Goal: Task Accomplishment & Management: Manage account settings

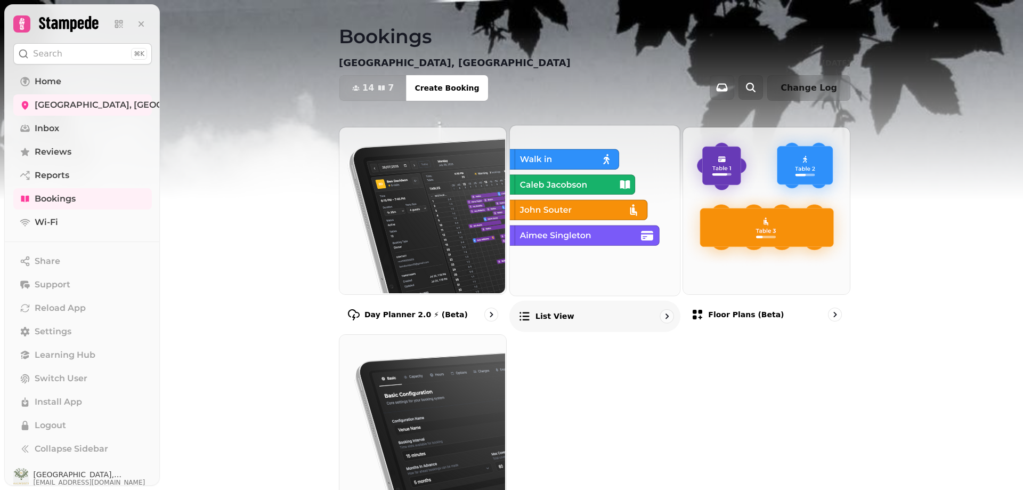
click at [551, 311] on p "List view" at bounding box center [554, 316] width 39 height 11
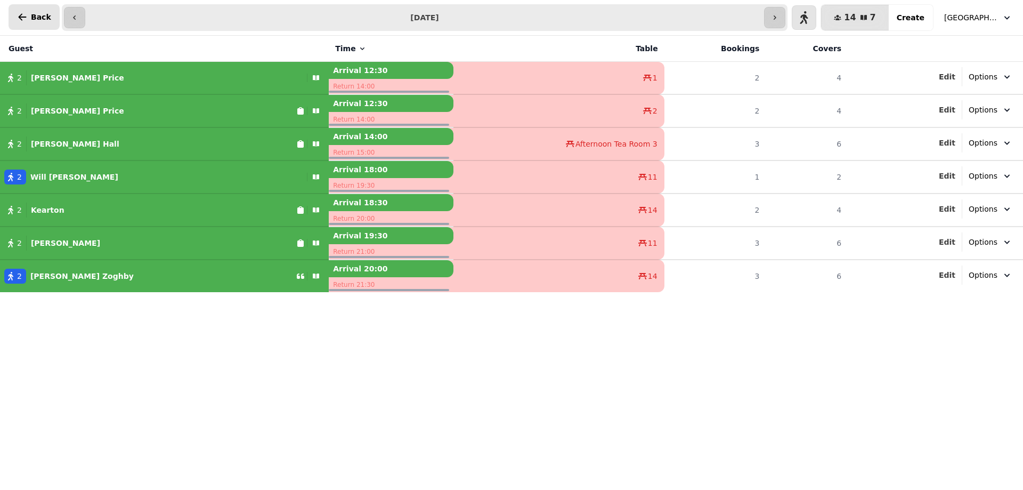
click at [14, 14] on button "Back" at bounding box center [34, 17] width 51 height 26
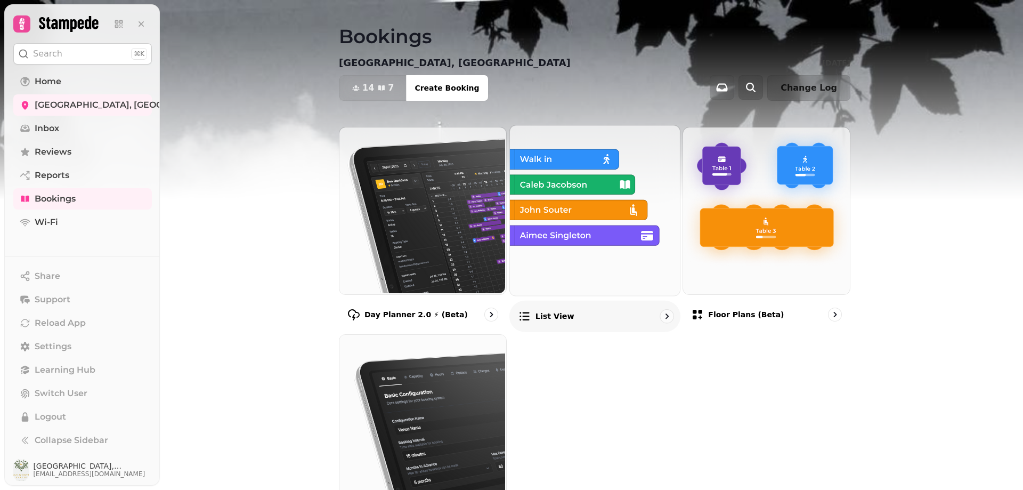
click at [575, 312] on div "List view" at bounding box center [594, 315] width 171 height 31
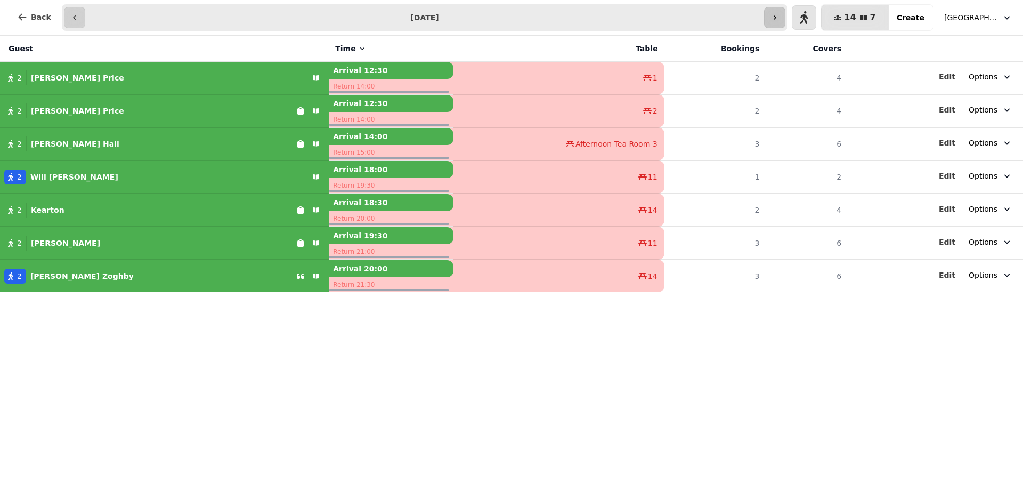
click at [785, 10] on button "button" at bounding box center [774, 17] width 21 height 21
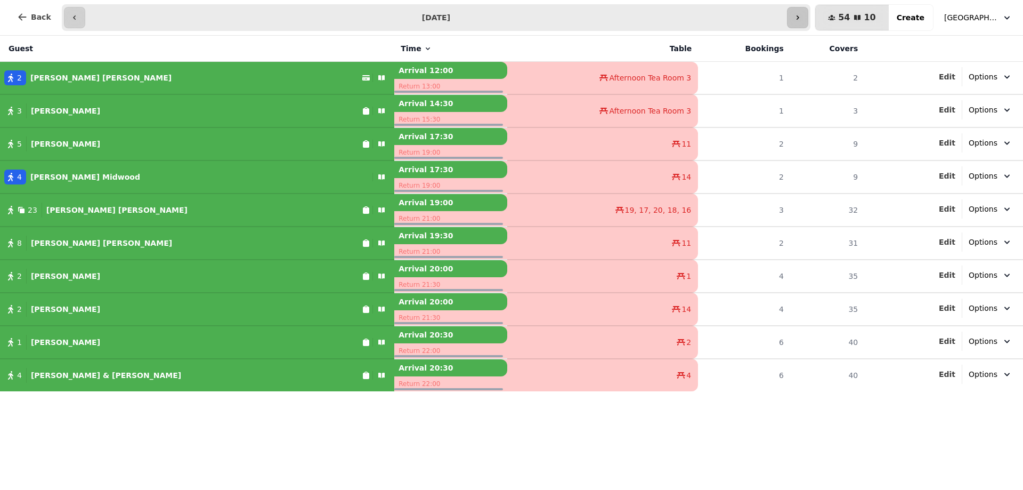
click at [785, 10] on input "**********" at bounding box center [435, 17] width 697 height 17
click at [804, 19] on button "button" at bounding box center [797, 17] width 21 height 21
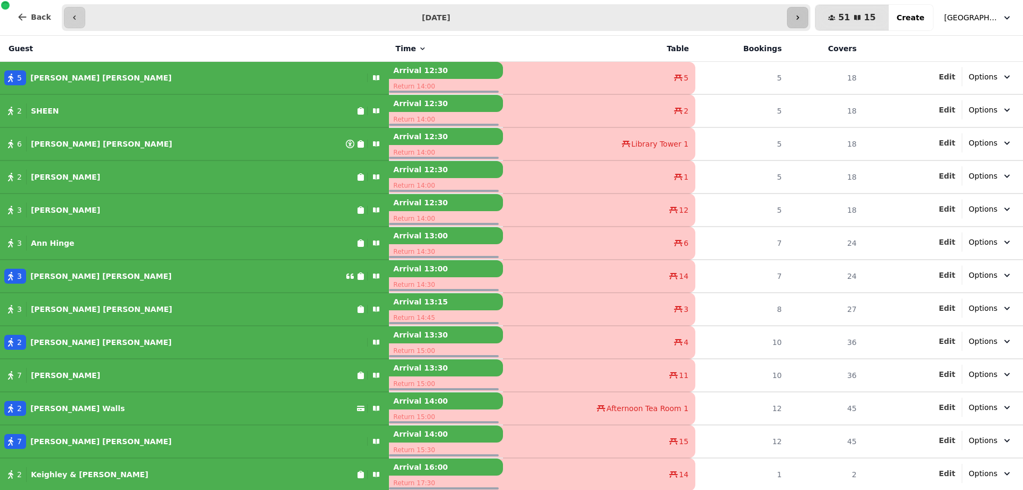
click at [799, 16] on icon "button" at bounding box center [797, 17] width 3 height 4
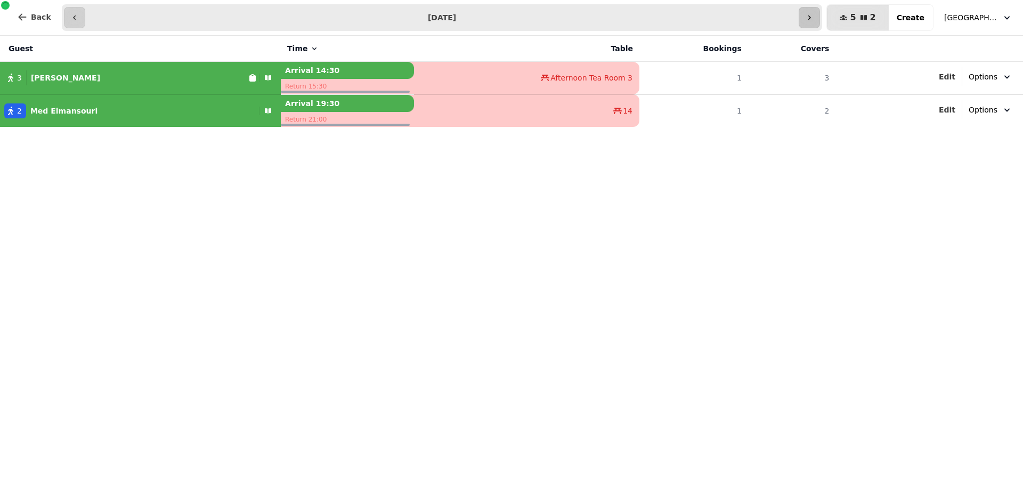
click at [810, 16] on button "button" at bounding box center [808, 17] width 21 height 21
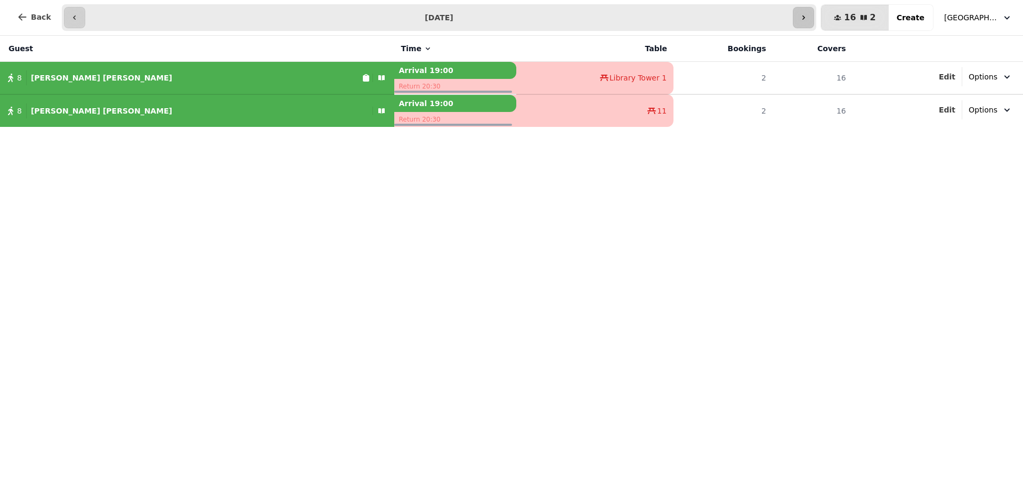
click at [808, 16] on icon "button" at bounding box center [803, 17] width 9 height 9
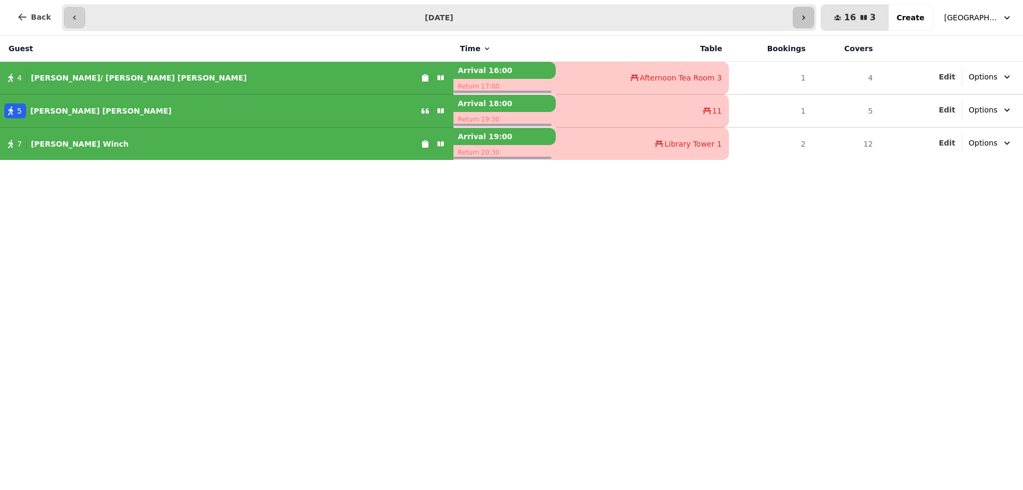
click at [808, 16] on icon "button" at bounding box center [803, 17] width 9 height 9
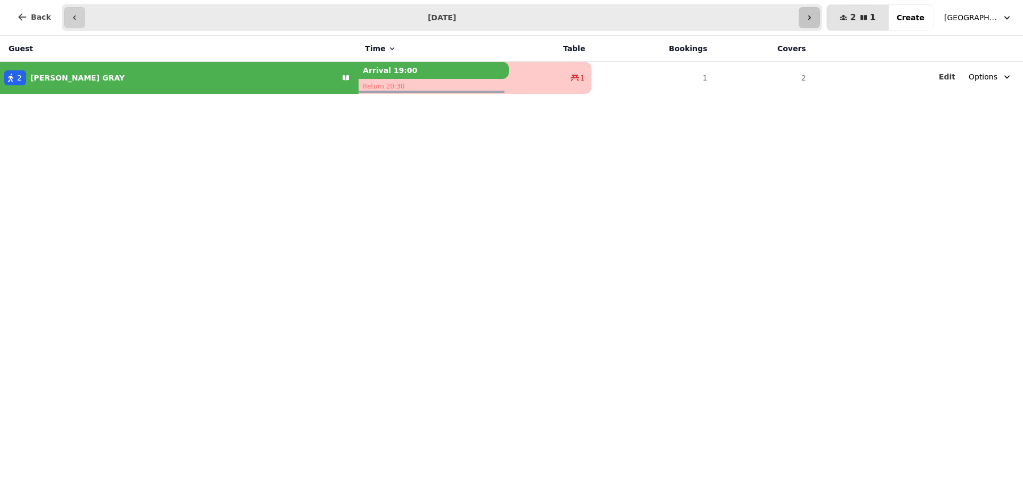
click at [813, 16] on icon "button" at bounding box center [809, 17] width 9 height 9
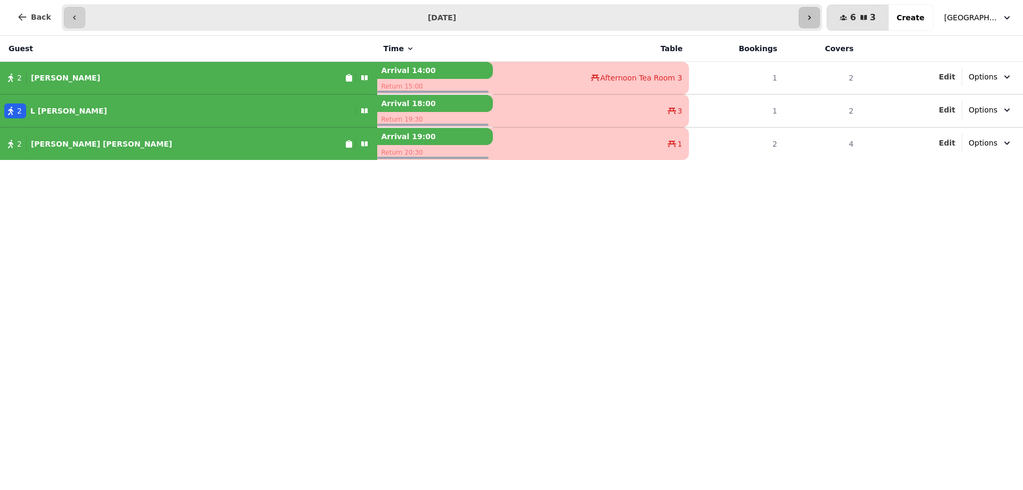
click at [811, 16] on icon "button" at bounding box center [809, 17] width 3 height 4
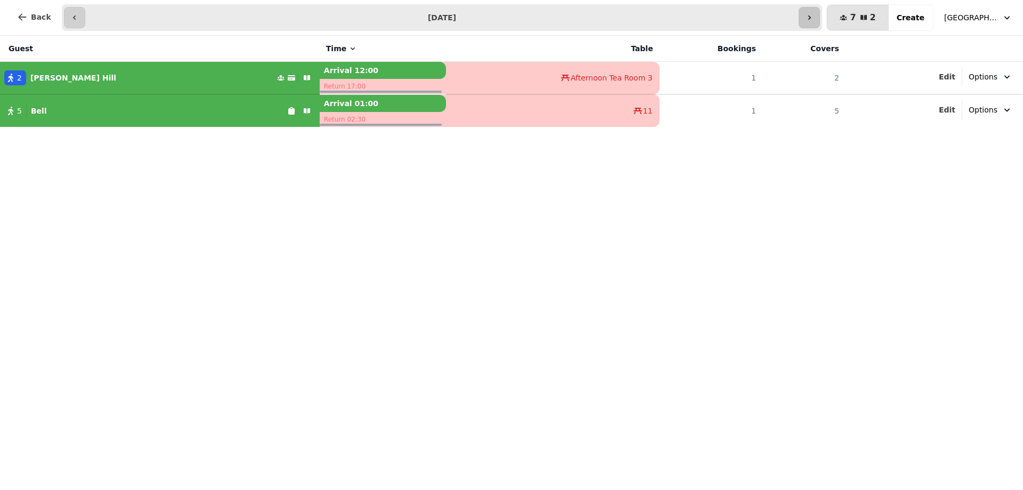
click at [811, 16] on icon "button" at bounding box center [809, 17] width 3 height 4
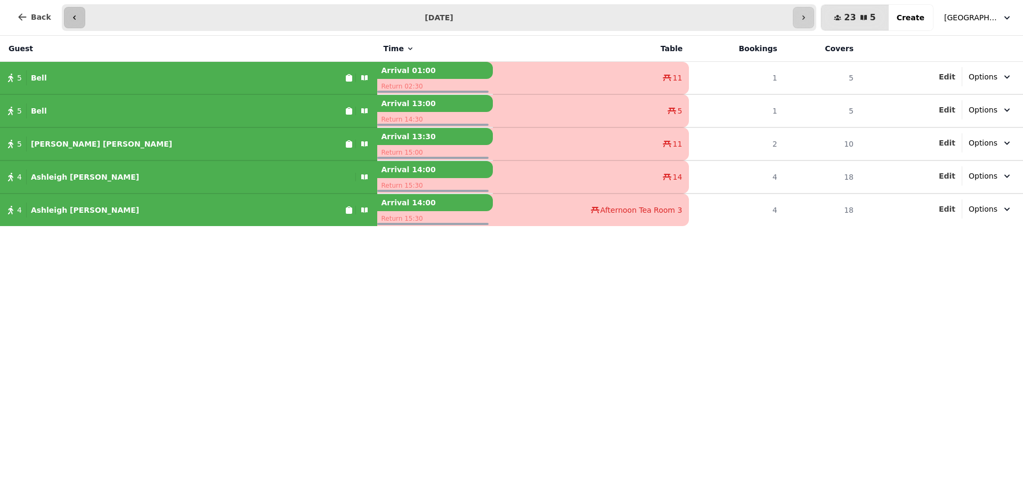
click at [64, 11] on button "button" at bounding box center [74, 17] width 21 height 21
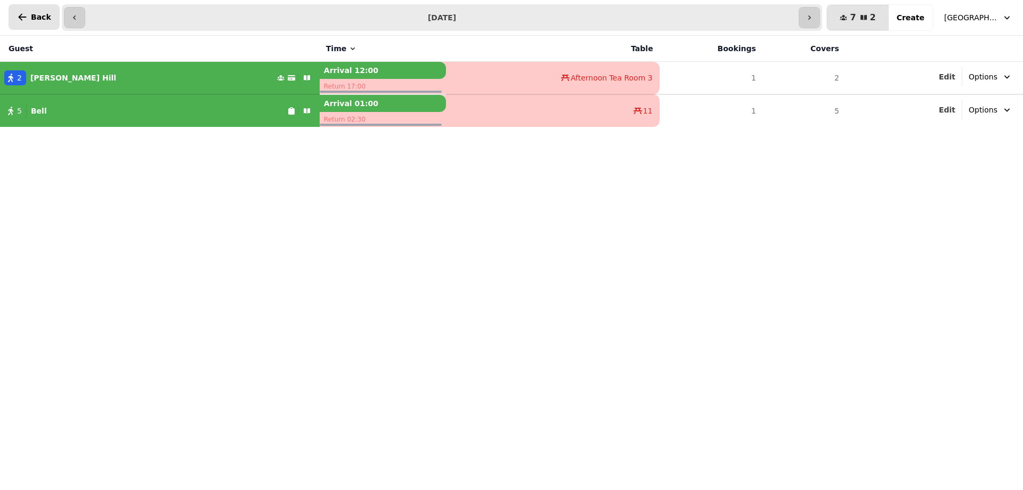
click at [23, 15] on icon "button" at bounding box center [22, 17] width 11 height 11
